Goal: Complete application form

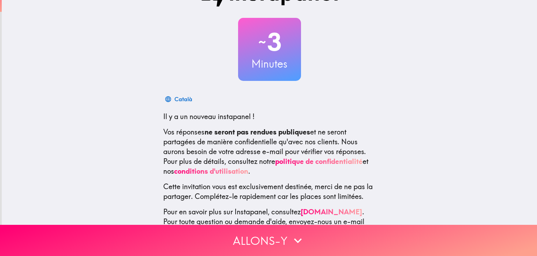
scroll to position [49, 0]
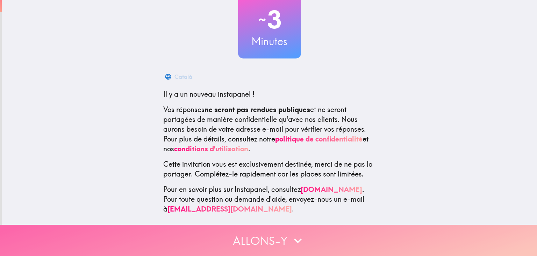
click at [261, 246] on button "Allons-y" at bounding box center [268, 240] width 537 height 31
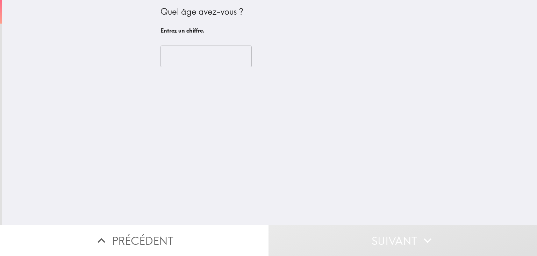
scroll to position [0, 0]
click at [206, 50] on input "number" at bounding box center [206, 56] width 91 height 22
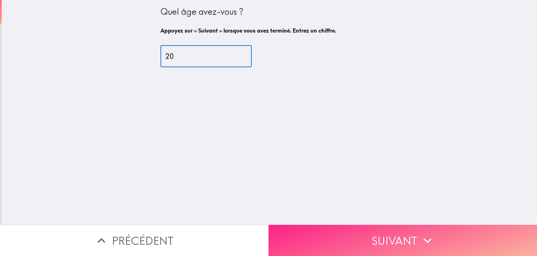
type input "20"
click at [360, 246] on button "Suivant" at bounding box center [403, 240] width 269 height 31
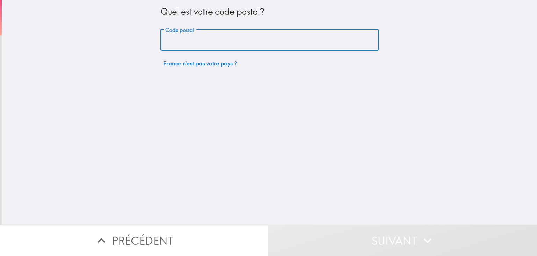
click at [251, 43] on input "Code postal" at bounding box center [270, 40] width 218 height 22
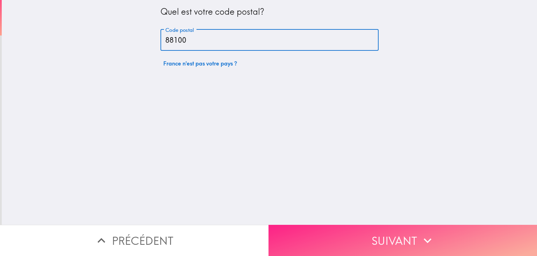
type input "88100"
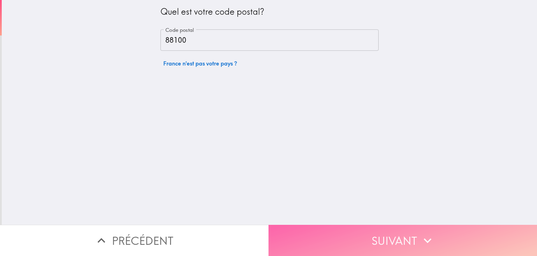
click at [343, 234] on button "Suivant" at bounding box center [403, 240] width 269 height 31
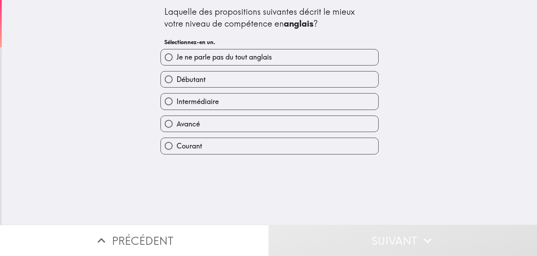
click at [223, 123] on label "Avancé" at bounding box center [270, 124] width 218 height 16
click at [177, 123] on input "Avancé" at bounding box center [169, 124] width 16 height 16
radio input "true"
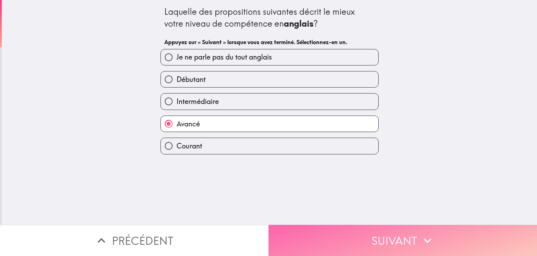
click at [332, 236] on button "Suivant" at bounding box center [403, 240] width 269 height 31
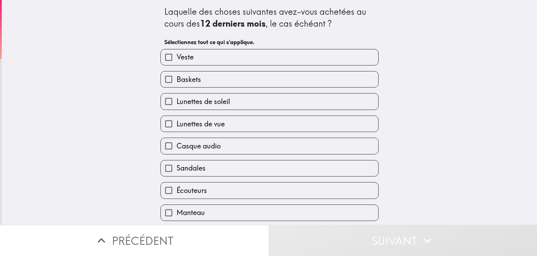
click at [260, 52] on label "Veste" at bounding box center [270, 57] width 218 height 16
click at [177, 52] on input "Veste" at bounding box center [169, 57] width 16 height 16
checkbox input "true"
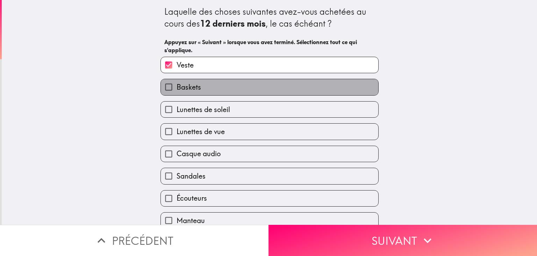
click at [244, 86] on label "Baskets" at bounding box center [270, 87] width 218 height 16
click at [177, 86] on input "Baskets" at bounding box center [169, 87] width 16 height 16
checkbox input "true"
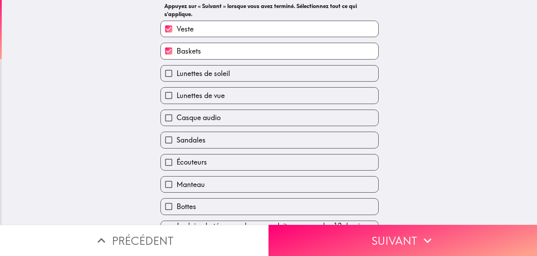
scroll to position [50, 0]
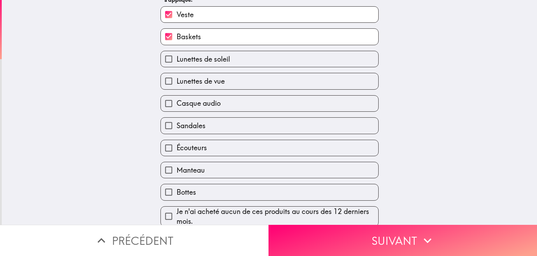
click at [234, 147] on label "Écouteurs" at bounding box center [270, 148] width 218 height 16
click at [177, 147] on input "Écouteurs" at bounding box center [169, 148] width 16 height 16
checkbox input "true"
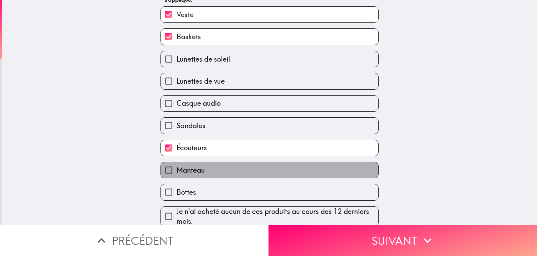
click at [226, 171] on label "Manteau" at bounding box center [270, 170] width 218 height 16
click at [177, 171] on input "Manteau" at bounding box center [169, 170] width 16 height 16
checkbox input "true"
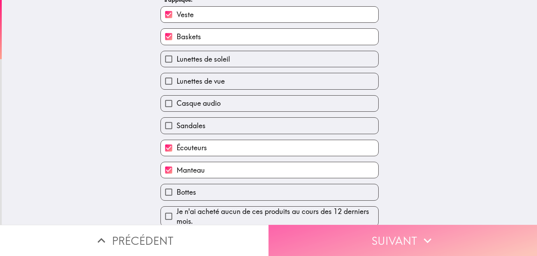
click at [335, 248] on button "Suivant" at bounding box center [403, 240] width 269 height 31
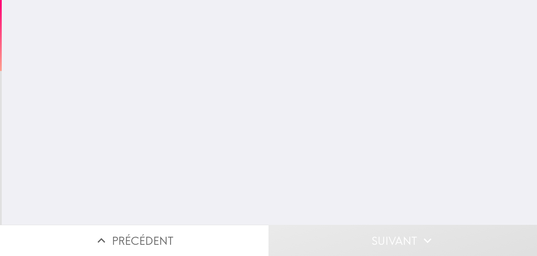
scroll to position [0, 0]
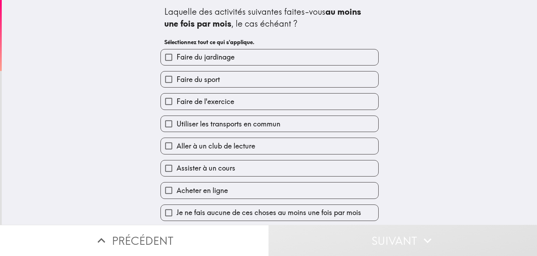
click at [294, 77] on label "Faire du sport" at bounding box center [270, 79] width 218 height 16
click at [177, 77] on input "Faire du sport" at bounding box center [169, 79] width 16 height 16
checkbox input "true"
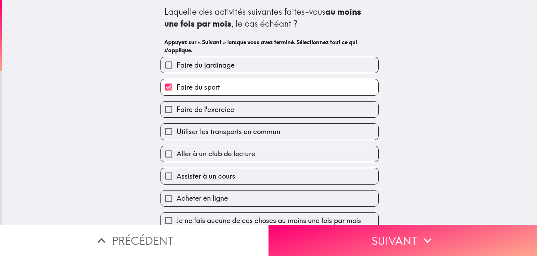
click at [277, 106] on label "Faire de l'exercice" at bounding box center [270, 109] width 218 height 16
click at [177, 106] on input "Faire de l'exercice" at bounding box center [169, 109] width 16 height 16
checkbox input "true"
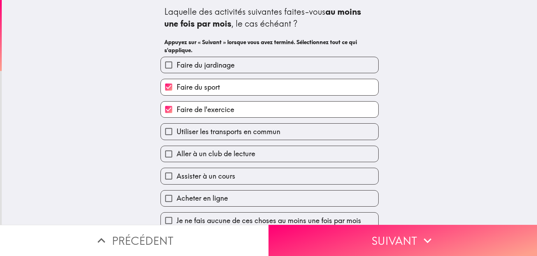
scroll to position [3, 0]
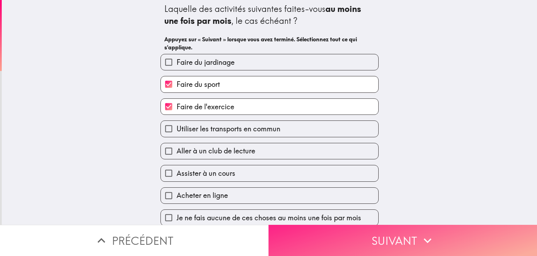
click at [341, 247] on button "Suivant" at bounding box center [403, 240] width 269 height 31
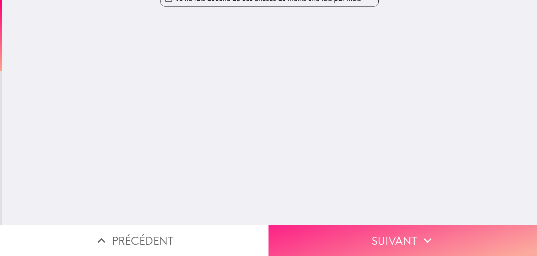
scroll to position [0, 0]
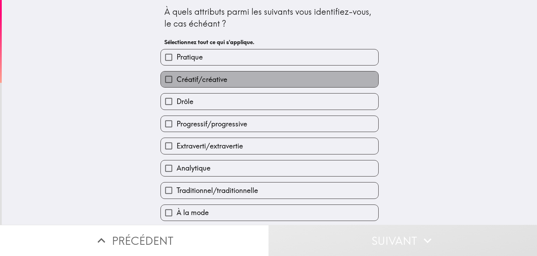
click at [286, 84] on label "Créatif/créative" at bounding box center [270, 79] width 218 height 16
click at [177, 84] on input "Créatif/créative" at bounding box center [169, 79] width 16 height 16
checkbox input "true"
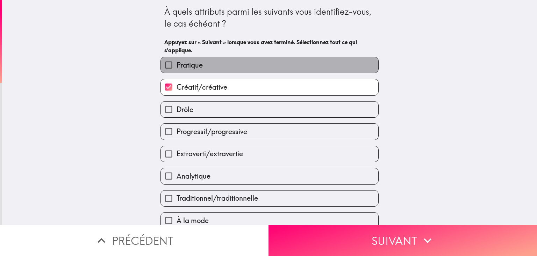
click at [288, 59] on label "Pratique" at bounding box center [270, 65] width 218 height 16
click at [177, 59] on input "Pratique" at bounding box center [169, 65] width 16 height 16
checkbox input "true"
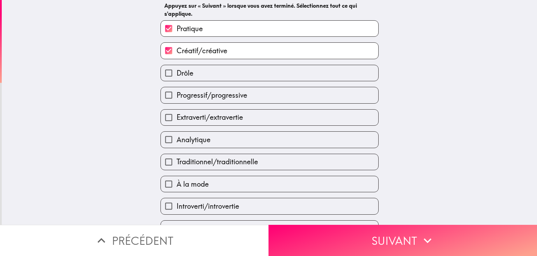
scroll to position [40, 0]
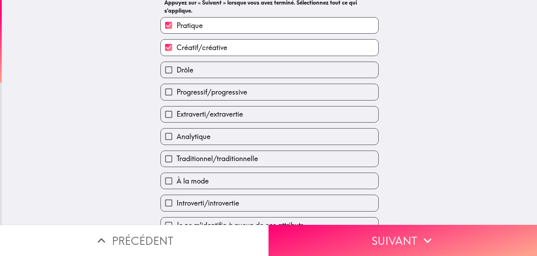
click at [240, 142] on label "Analytique" at bounding box center [270, 136] width 218 height 16
click at [177, 142] on input "Analytique" at bounding box center [169, 136] width 16 height 16
checkbox input "true"
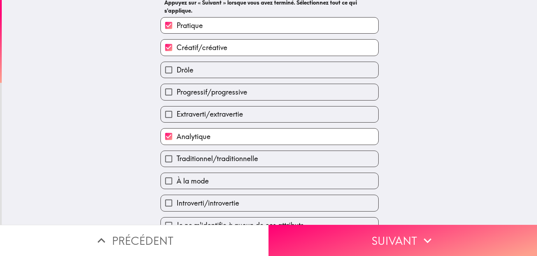
scroll to position [47, 0]
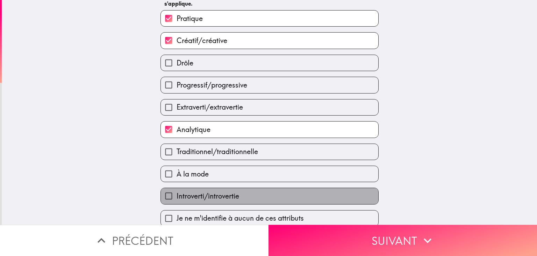
click at [232, 192] on span "Introverti/introvertie" at bounding box center [208, 196] width 63 height 10
click at [177, 192] on input "Introverti/introvertie" at bounding box center [169, 196] width 16 height 16
checkbox input "true"
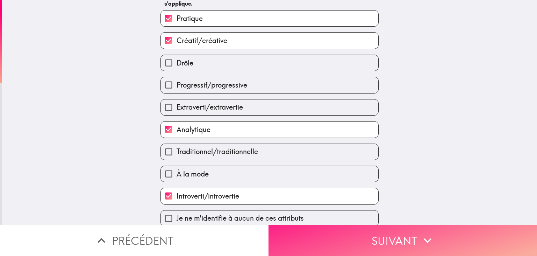
click at [345, 232] on button "Suivant" at bounding box center [403, 240] width 269 height 31
